Goal: Information Seeking & Learning: Learn about a topic

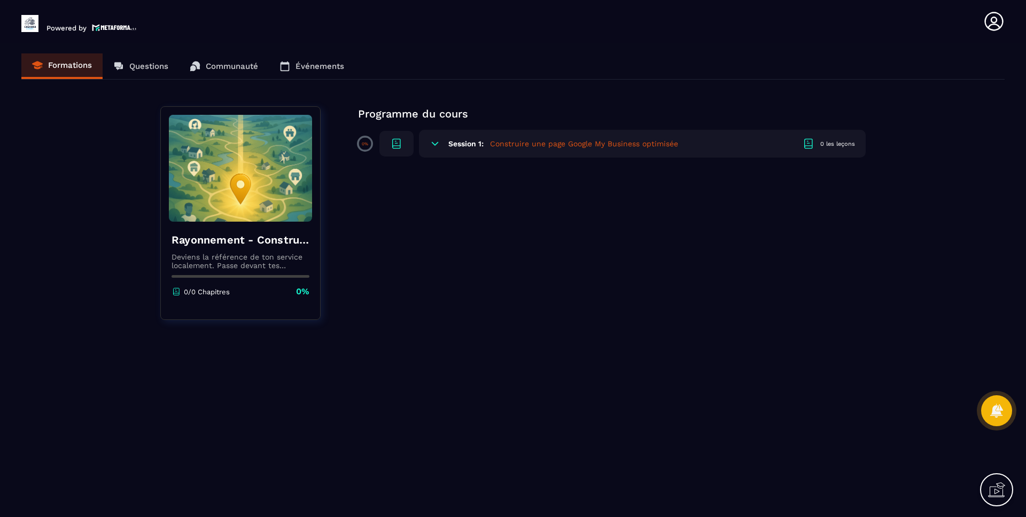
click at [106, 98] on section "Formations Questions Communauté Événements Rayonnement - Construire une page Go…" at bounding box center [513, 282] width 1026 height 479
click at [469, 266] on div "Programme du cours 0% Session 1: Construire une page Google My Business optimis…" at bounding box center [611, 219] width 507 height 227
click at [445, 142] on div "Session 1: Construire une page Google My Business optimisée 0 les leçons" at bounding box center [642, 144] width 447 height 28
click at [435, 147] on icon at bounding box center [434, 143] width 11 height 11
click at [294, 110] on div "Rayonnement - Construire une page Google My Business optimisée Deviens la référ…" at bounding box center [240, 213] width 160 height 214
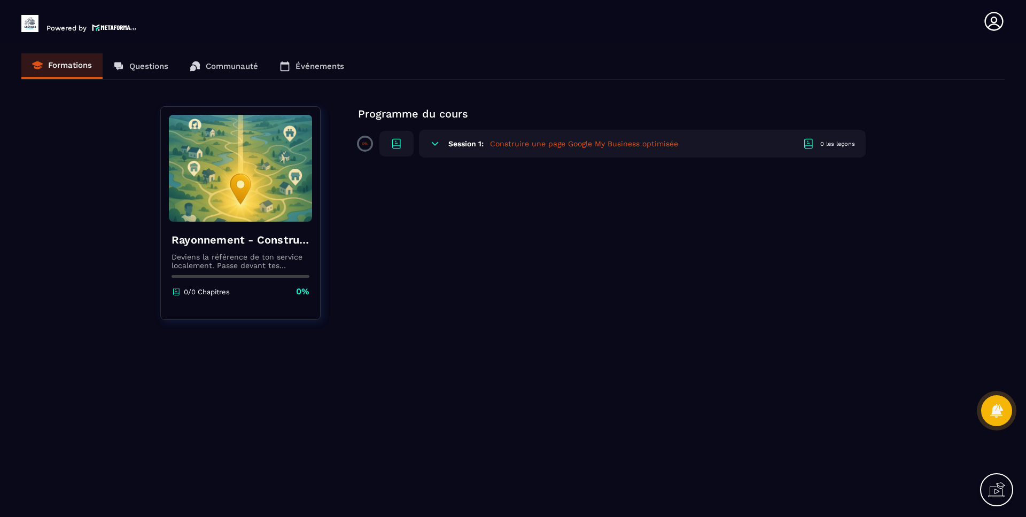
click at [848, 144] on div "0 les leçons" at bounding box center [837, 144] width 35 height 8
click at [1001, 18] on icon at bounding box center [993, 21] width 19 height 19
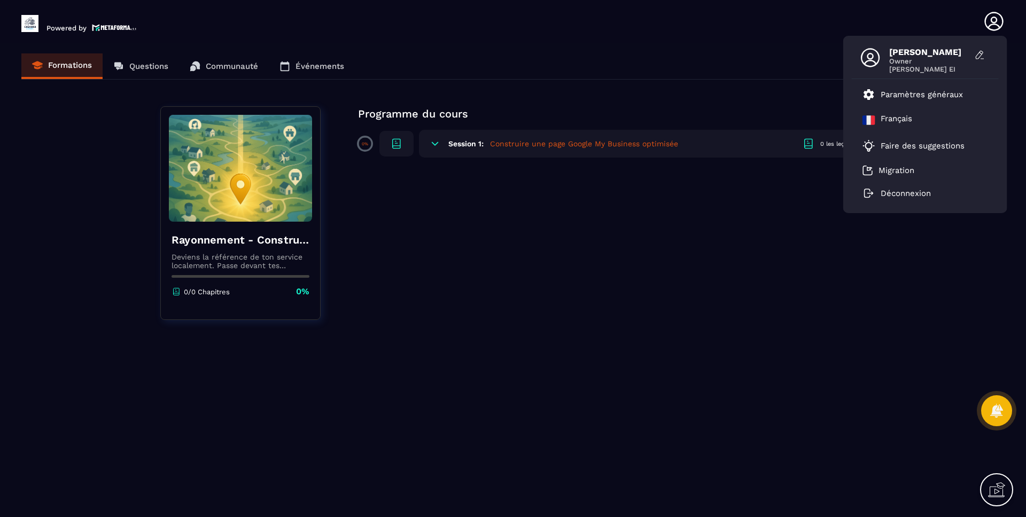
click at [613, 257] on div "Programme du cours 0% Session 1: Construire une page Google My Business optimis…" at bounding box center [611, 219] width 507 height 227
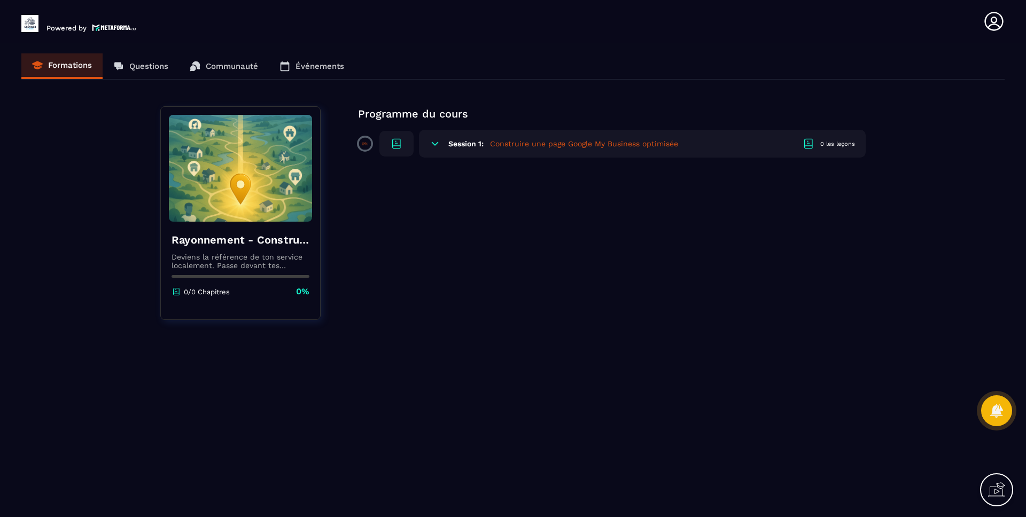
click at [240, 229] on div "Rayonnement - Construire une page Google My Business optimisée Deviens la référ…" at bounding box center [240, 265] width 159 height 87
click at [241, 244] on h4 "Rayonnement - Construire une page Google My Business optimisée" at bounding box center [240, 239] width 138 height 15
click at [136, 61] on div "Formations Questions Communauté Événements" at bounding box center [512, 66] width 983 height 26
click at [218, 64] on div "Formations Questions Communauté Événements" at bounding box center [512, 66] width 983 height 26
click at [225, 69] on div "Formations Questions Communauté Événements" at bounding box center [512, 66] width 983 height 26
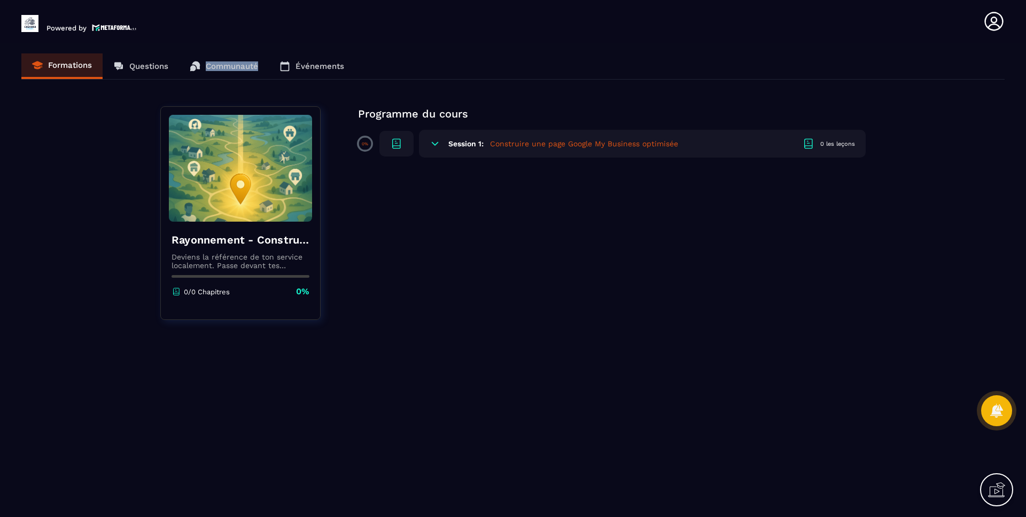
click at [225, 69] on div "Formations Questions Communauté Événements" at bounding box center [512, 66] width 983 height 26
click at [166, 65] on div "Formations Questions Communauté Événements" at bounding box center [512, 66] width 983 height 26
drag, startPoint x: 166, startPoint y: 65, endPoint x: 160, endPoint y: 65, distance: 5.9
click at [166, 65] on div "Formations Questions Communauté Événements" at bounding box center [512, 66] width 983 height 26
click at [62, 61] on div "Formations Questions Communauté Événements" at bounding box center [512, 66] width 983 height 26
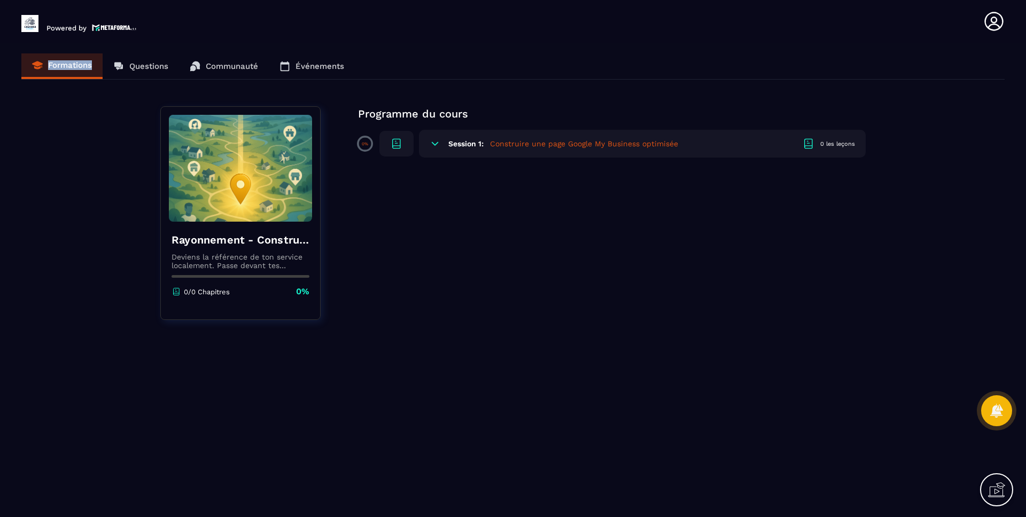
click at [62, 62] on div "Formations Questions Communauté Événements" at bounding box center [512, 66] width 983 height 26
click at [282, 68] on div "Formations Questions Communauté Événements" at bounding box center [512, 66] width 983 height 26
click at [286, 68] on div "Formations Questions Communauté Événements" at bounding box center [512, 66] width 983 height 26
